Goal: Task Accomplishment & Management: Complete application form

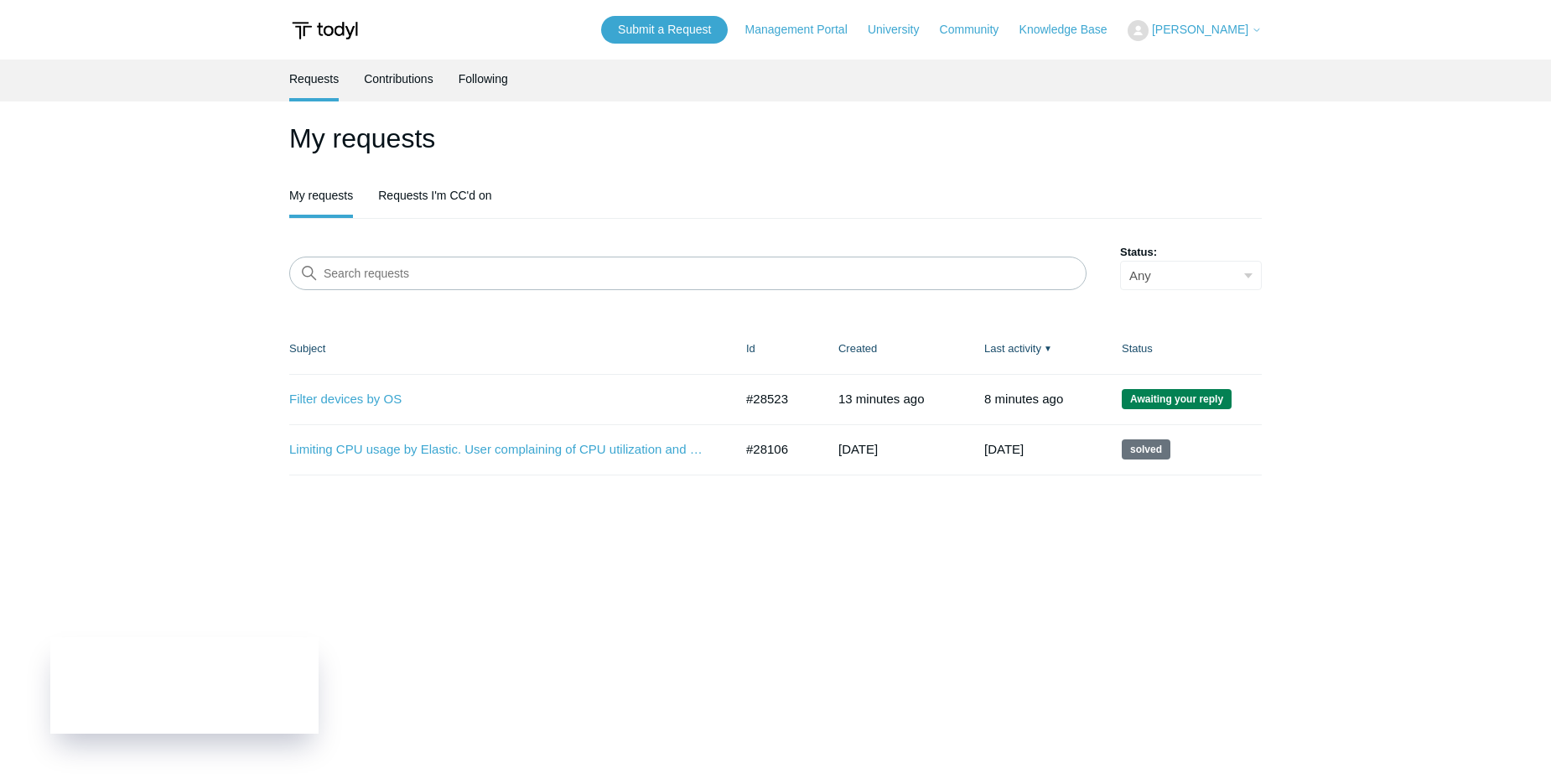
click at [679, 164] on header "My requests My requests Requests I'm CC'd on" at bounding box center [775, 168] width 972 height 101
click at [347, 45] on img at bounding box center [324, 31] width 71 height 31
click at [341, 27] on img at bounding box center [324, 31] width 71 height 31
click at [751, 226] on div "My requests My requests Requests I'm CC'd on Search requests Status: Any Open A…" at bounding box center [775, 297] width 972 height 357
click at [132, 507] on main "Requests Contributions Following My requests My requests Requests I'm CC'd on S…" at bounding box center [776, 412] width 1551 height 705
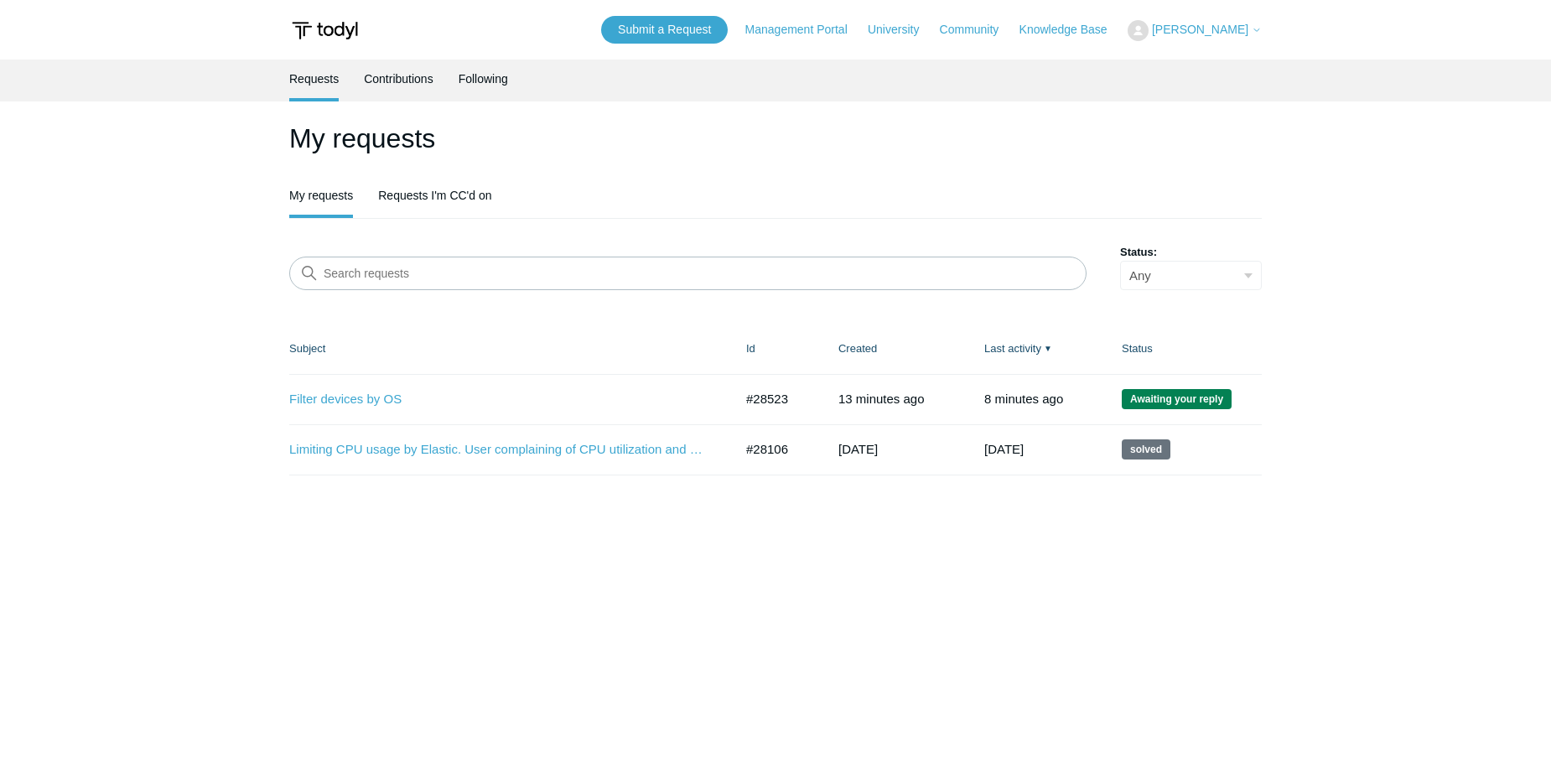
click at [177, 499] on main "Requests Contributions Following My requests My requests Requests I'm CC'd on S…" at bounding box center [776, 412] width 1551 height 705
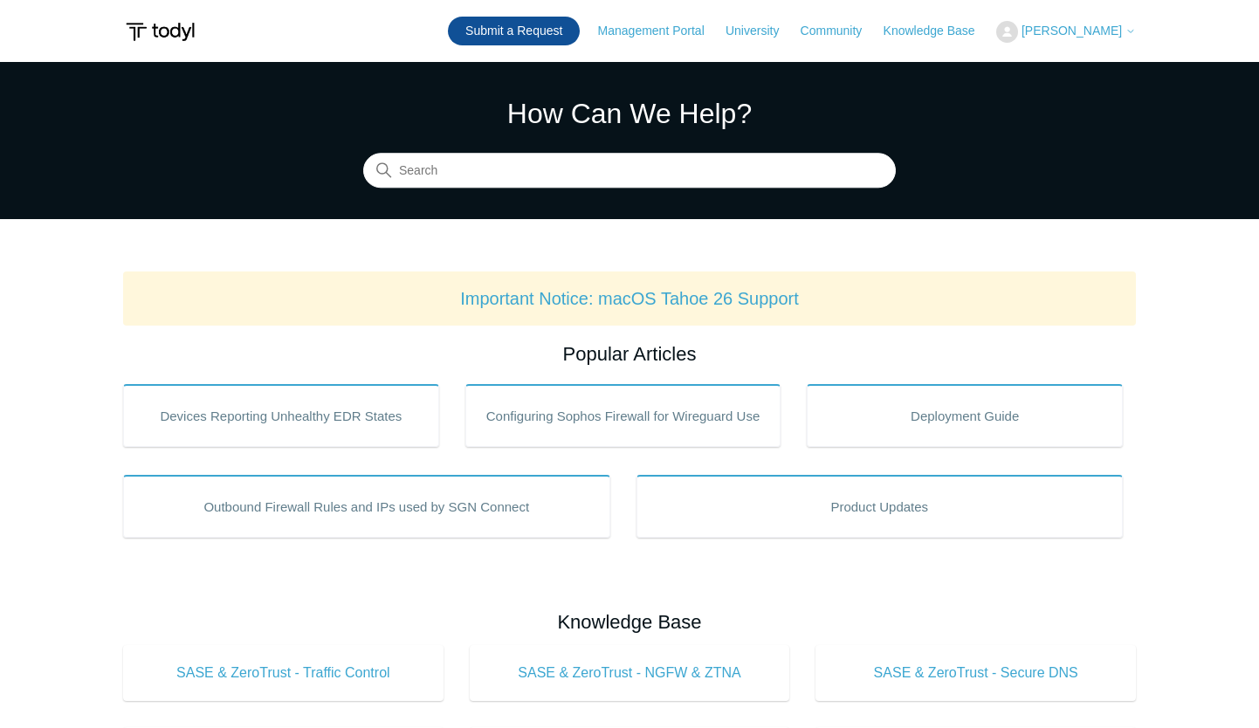
click at [504, 24] on link "Submit a Request" at bounding box center [514, 31] width 132 height 29
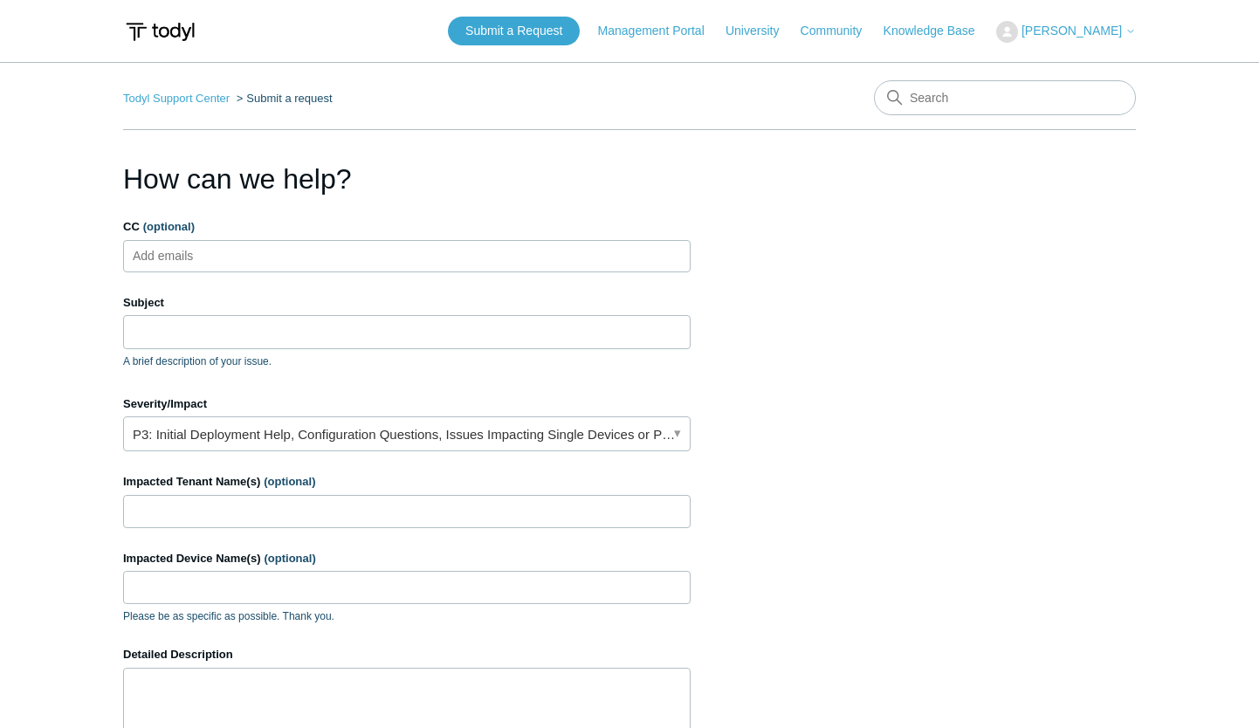
click at [412, 260] on ul "Add emails" at bounding box center [407, 256] width 568 height 32
type input "h"
click at [310, 340] on input "Subject" at bounding box center [407, 331] width 568 height 33
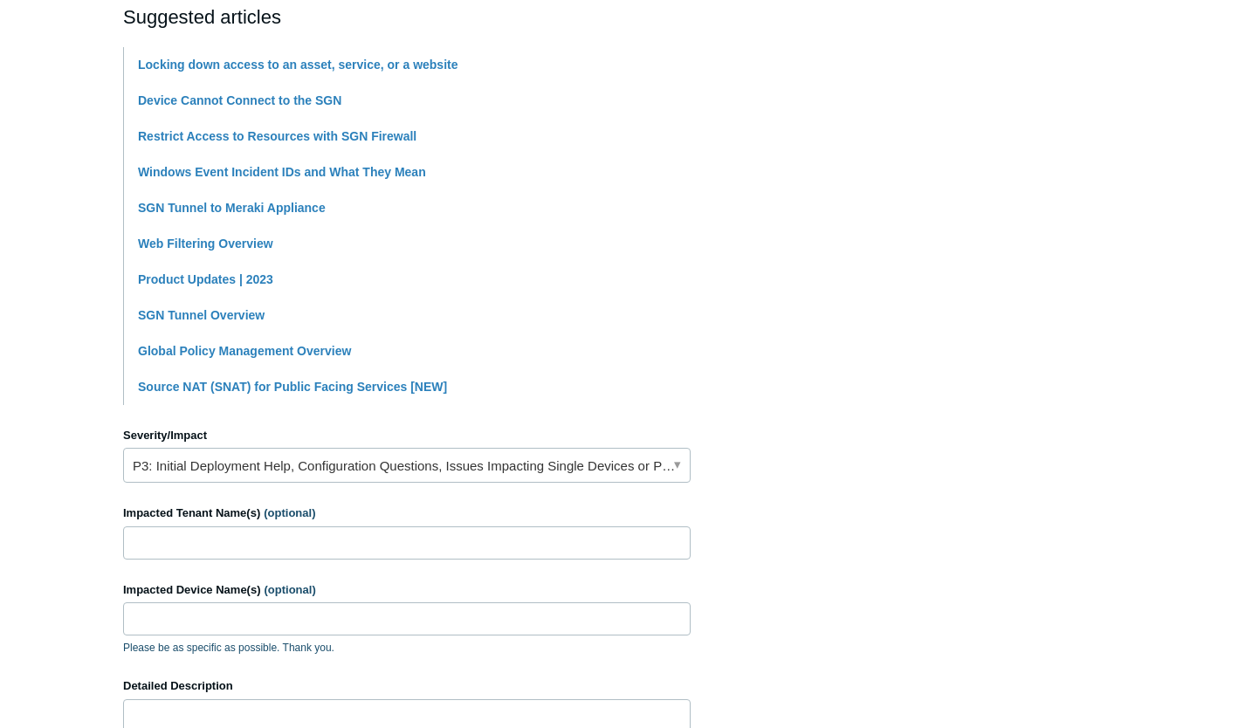
scroll to position [429, 0]
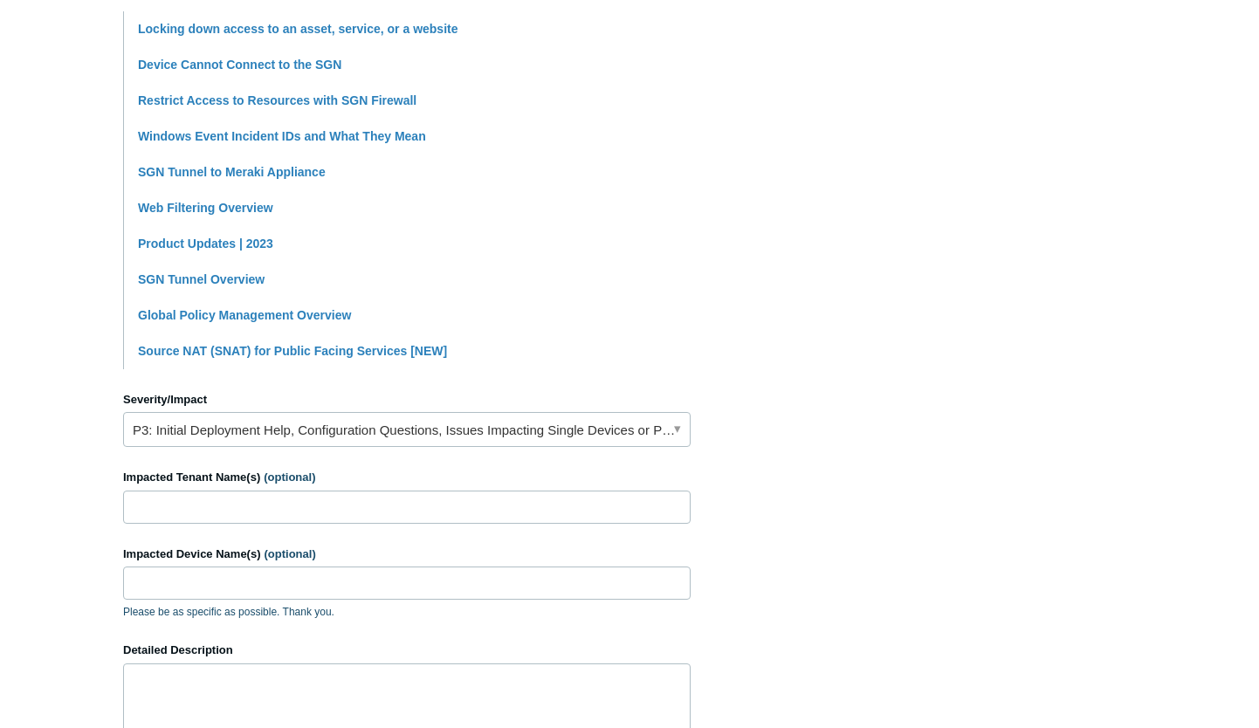
type input "Help tracking down websites visisted using SEIM log"
click at [320, 509] on input "Impacted Tenant Name(s) (optional)" at bounding box center [407, 507] width 568 height 33
click at [272, 570] on input "Impacted Device Name(s) (optional)" at bounding box center [407, 583] width 568 height 33
click at [210, 516] on input "PFD Capital" at bounding box center [407, 507] width 568 height 33
type input "PFD Capital"
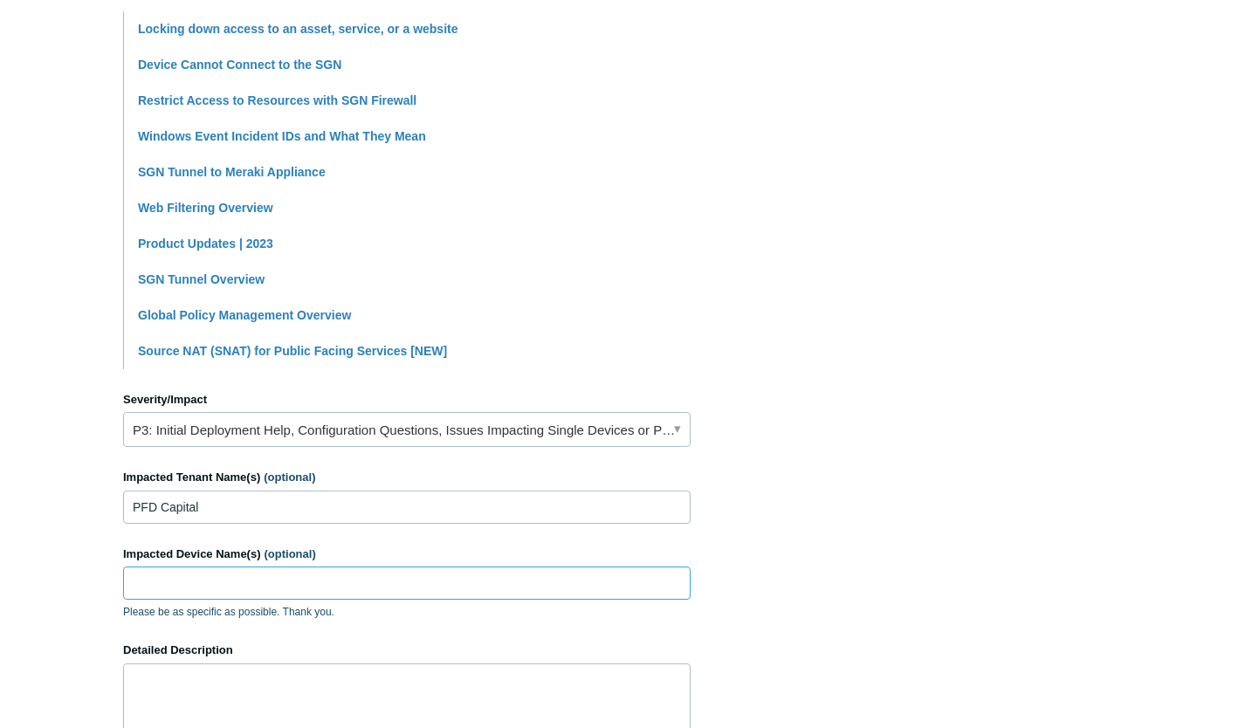
click at [171, 590] on input "Impacted Device Name(s) (optional)" at bounding box center [407, 583] width 568 height 33
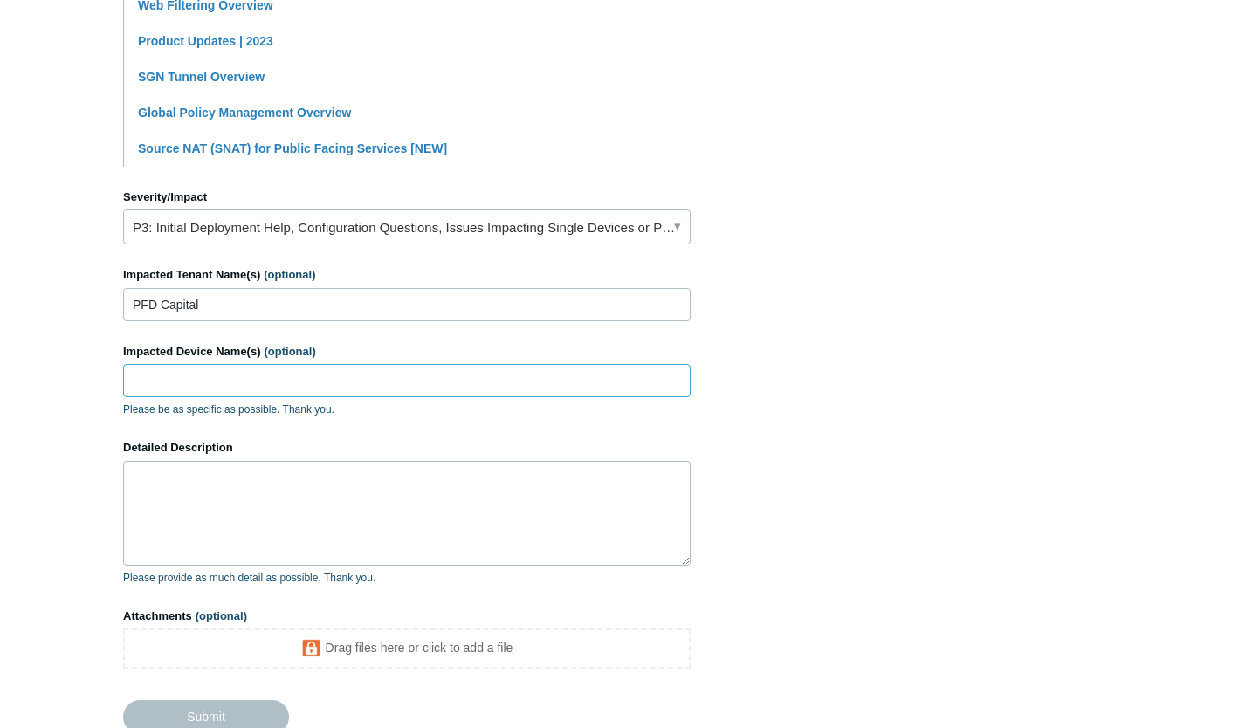
scroll to position [685, 0]
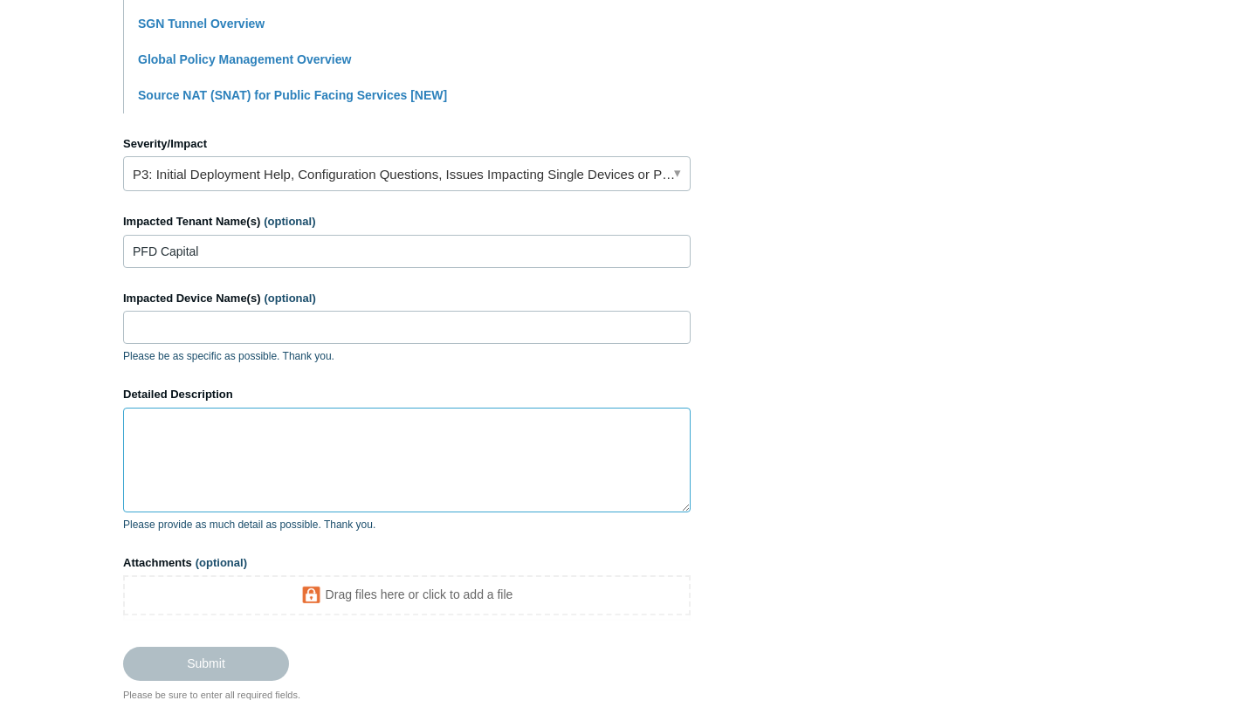
click at [270, 475] on textarea "Detailed Description" at bounding box center [407, 460] width 568 height 105
type textarea "U"
type textarea "c"
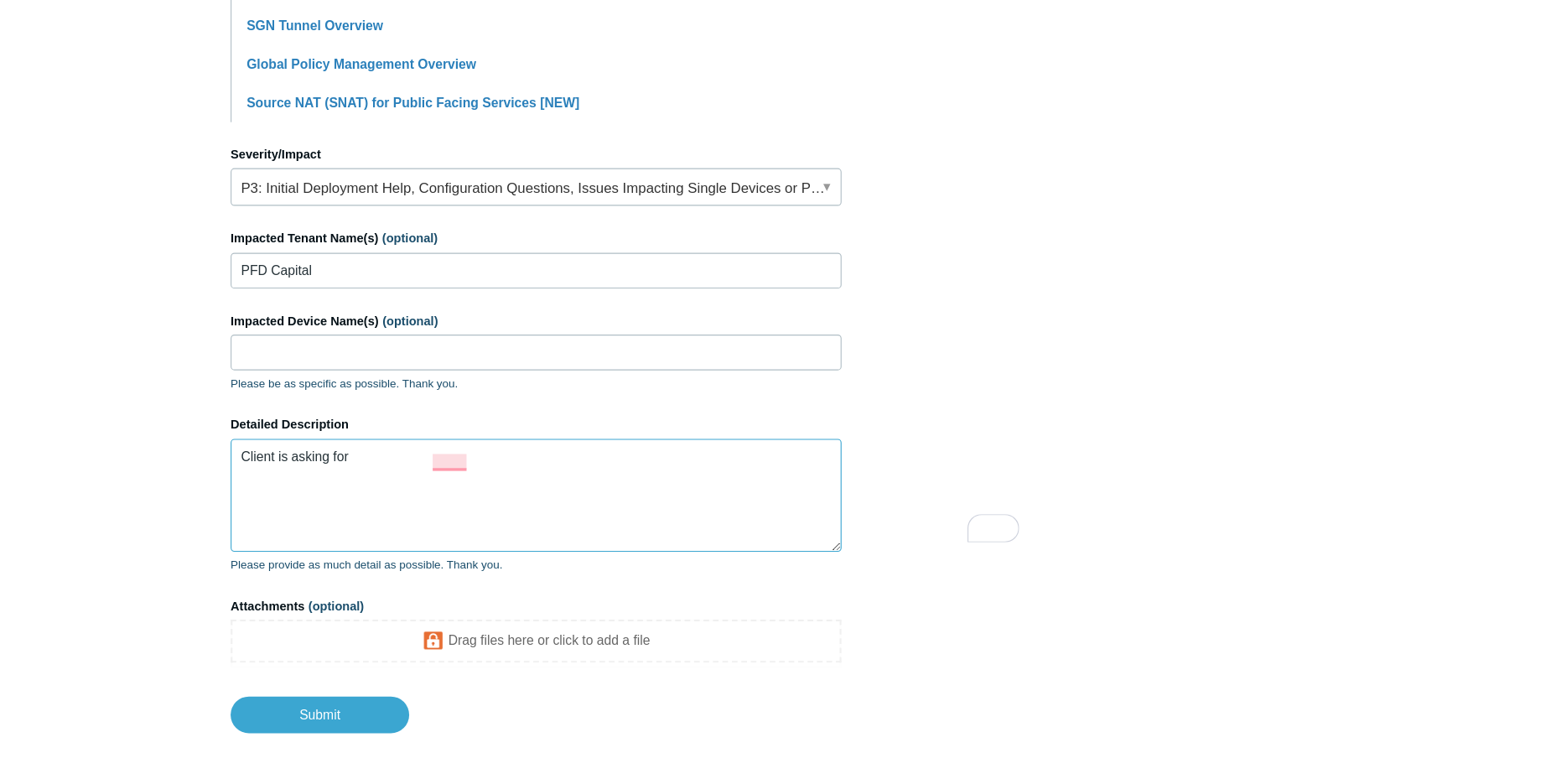
scroll to position [648, 0]
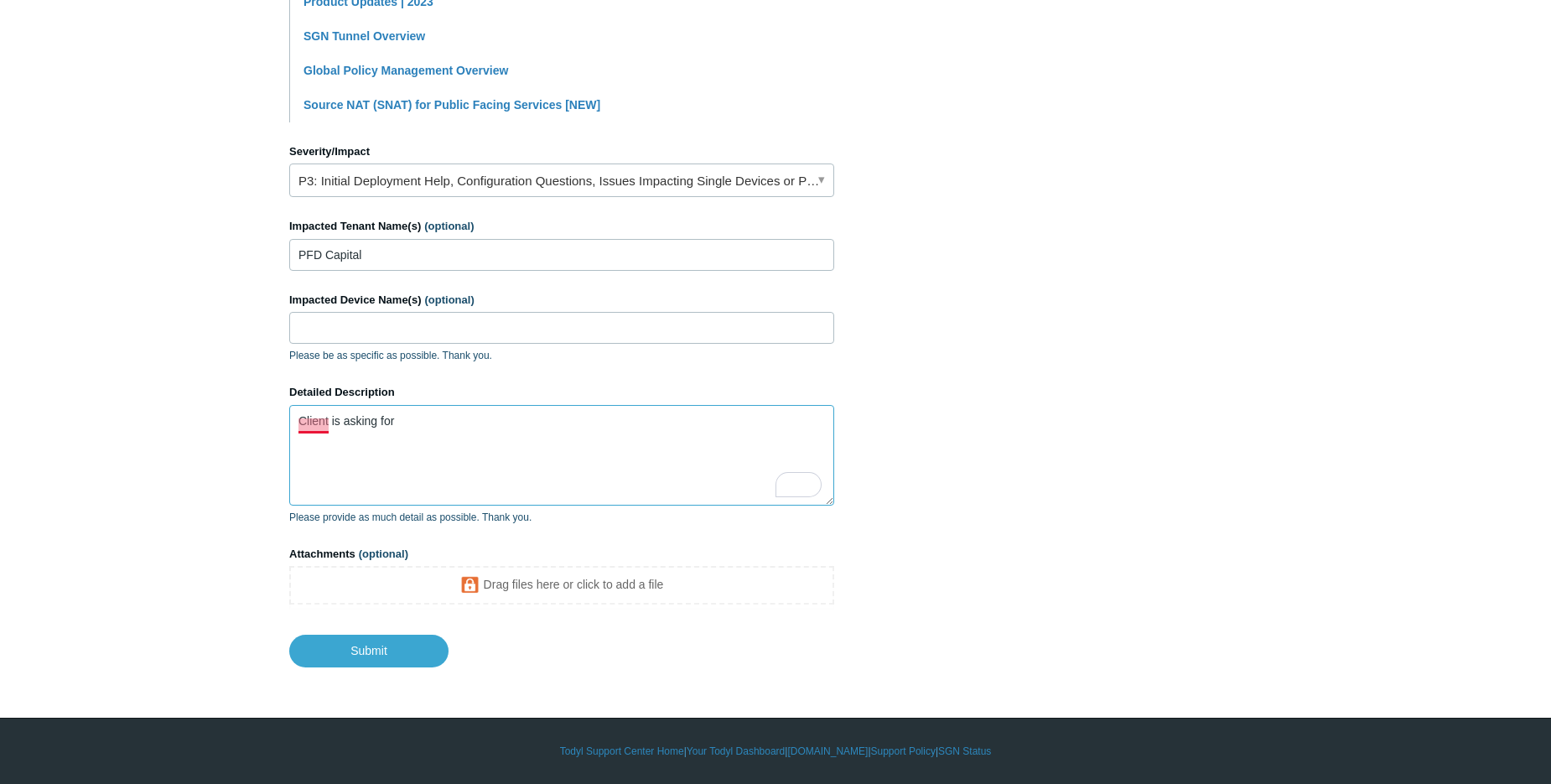
click at [313, 420] on textarea "Client is asking for" at bounding box center [561, 455] width 545 height 101
click at [323, 428] on textarea "Client is asking for" at bounding box center [561, 455] width 545 height 101
click at [316, 420] on textarea "Client is asking for" at bounding box center [561, 455] width 545 height 101
click at [483, 426] on textarea "The client is asking for" at bounding box center [561, 455] width 545 height 101
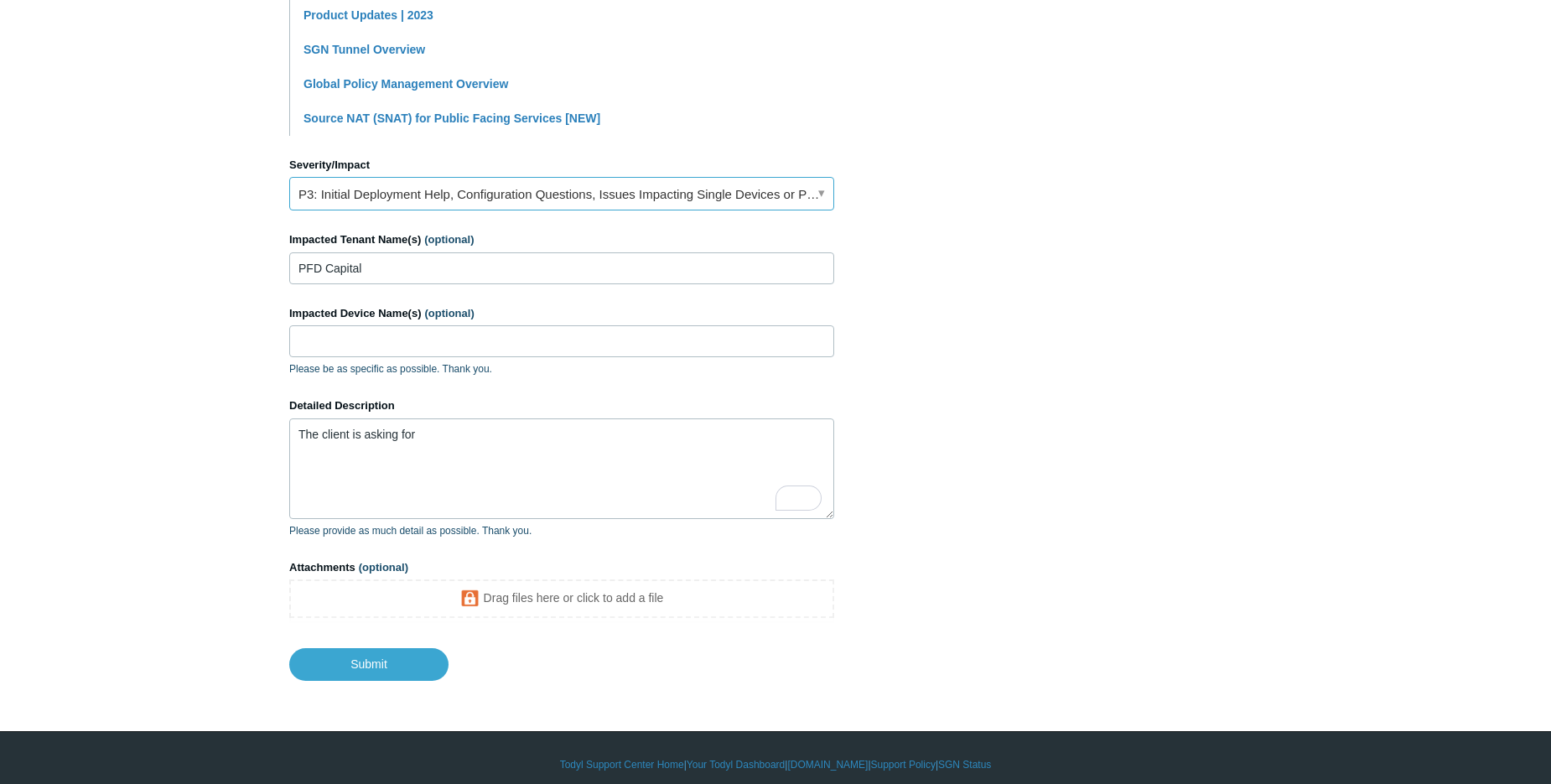
click at [585, 201] on link "P3: Initial Deployment Help, Configuration Questions, Issues Impacting Single D…" at bounding box center [561, 193] width 545 height 34
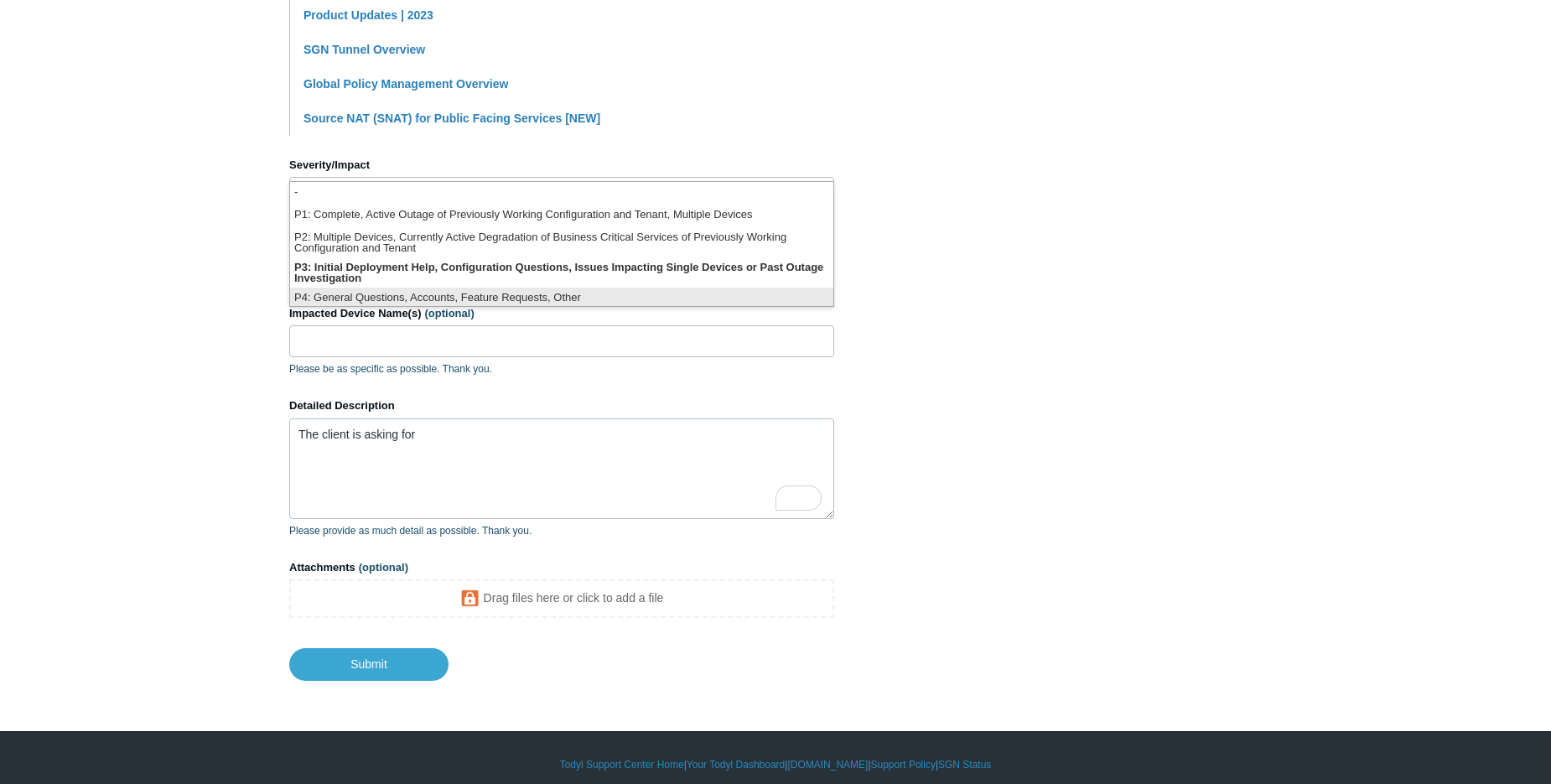
scroll to position [4, 0]
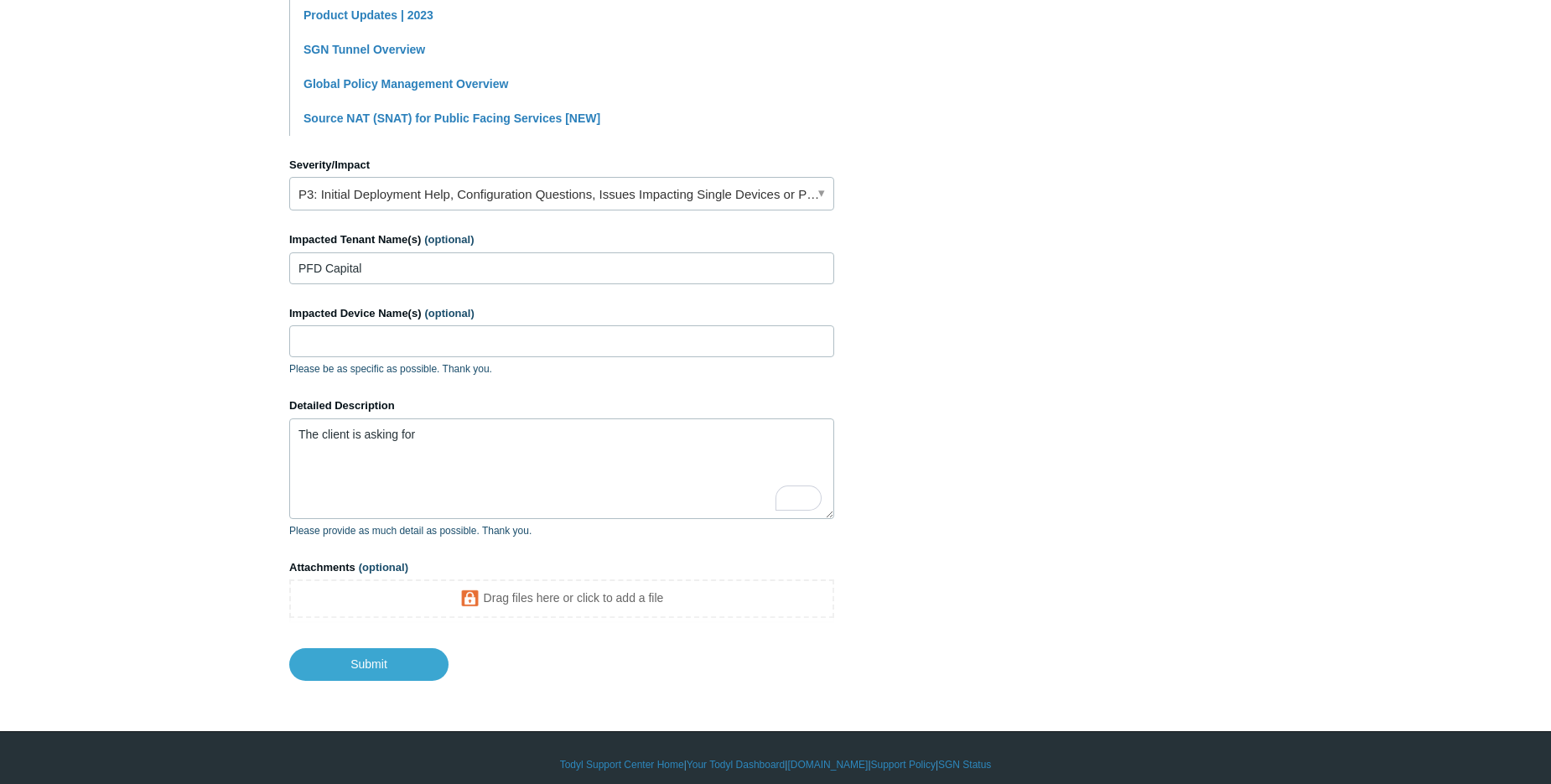
click at [963, 319] on section "How can we help? CC (optional) Add emails Subject Help tracking down websites v…" at bounding box center [775, 101] width 972 height 1159
click at [489, 455] on textarea "The client is asking for" at bounding box center [561, 468] width 545 height 101
type textarea "The client is asking for a detailed report of anyone accessing the proton.me we…"
